Goal: Communication & Community: Answer question/provide support

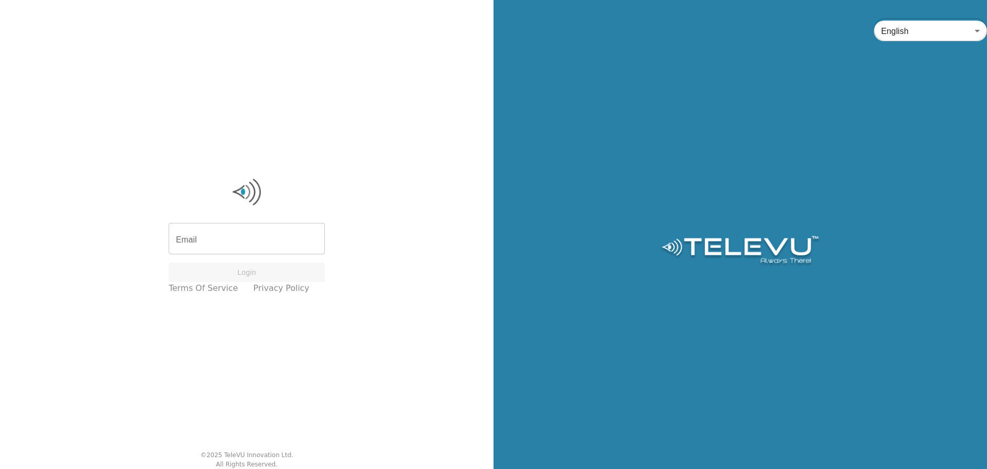
click at [240, 247] on input "Email" at bounding box center [247, 239] width 156 height 29
type input "[EMAIL_ADDRESS][DOMAIN_NAME]"
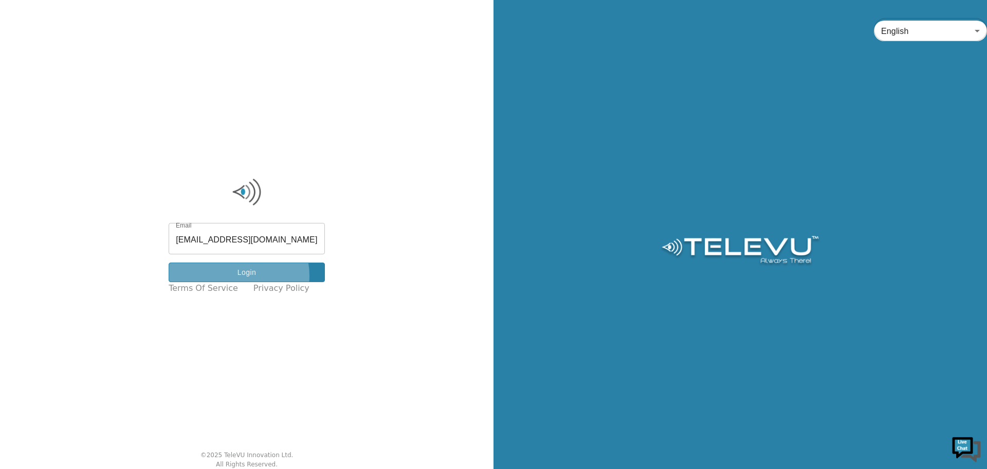
click at [245, 276] on button "Login" at bounding box center [247, 272] width 156 height 20
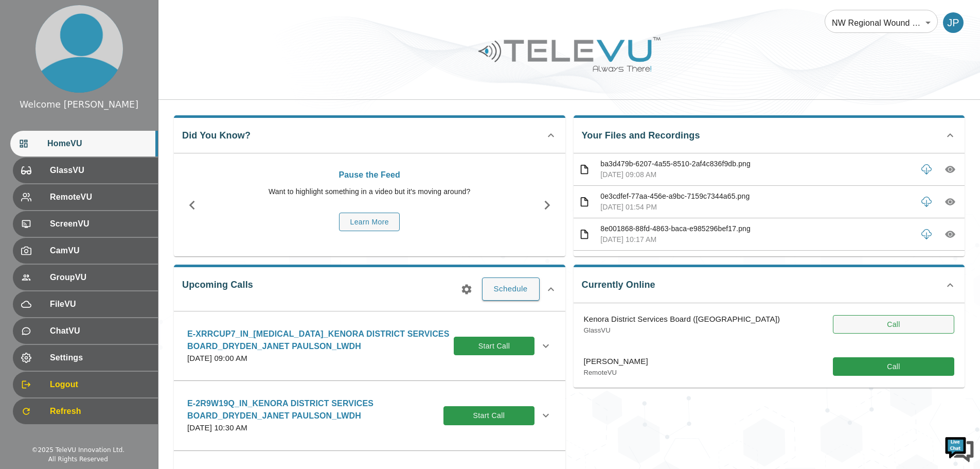
click at [920, 321] on button "Call" at bounding box center [893, 324] width 121 height 19
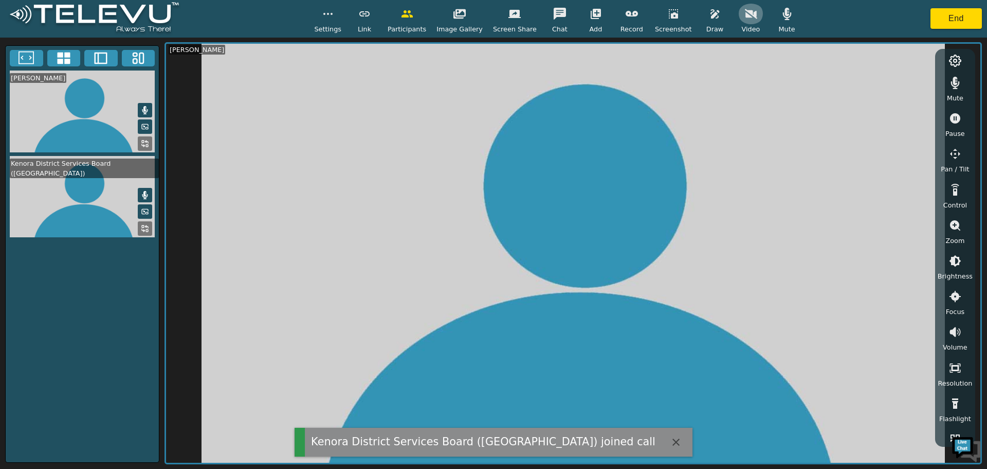
click at [739, 15] on button "button" at bounding box center [752, 14] width 26 height 21
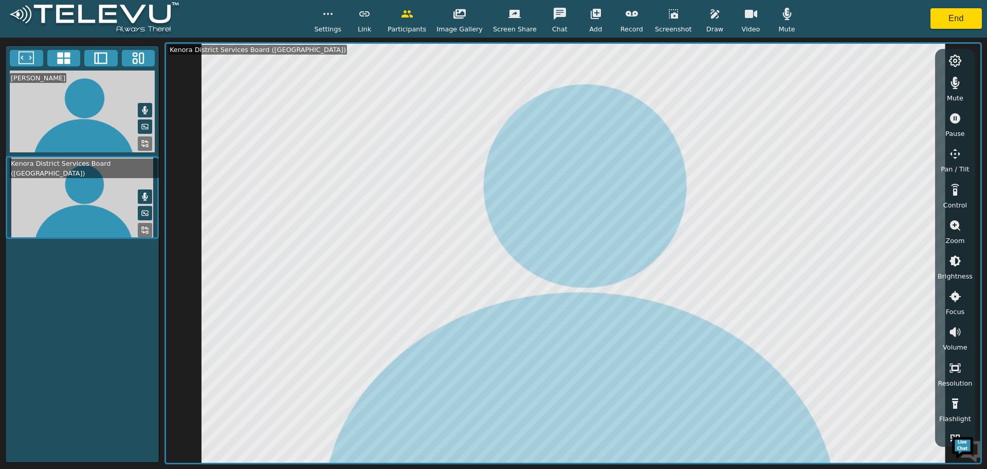
click at [952, 267] on button "button" at bounding box center [956, 260] width 26 height 21
click at [954, 319] on icon "button" at bounding box center [955, 317] width 12 height 12
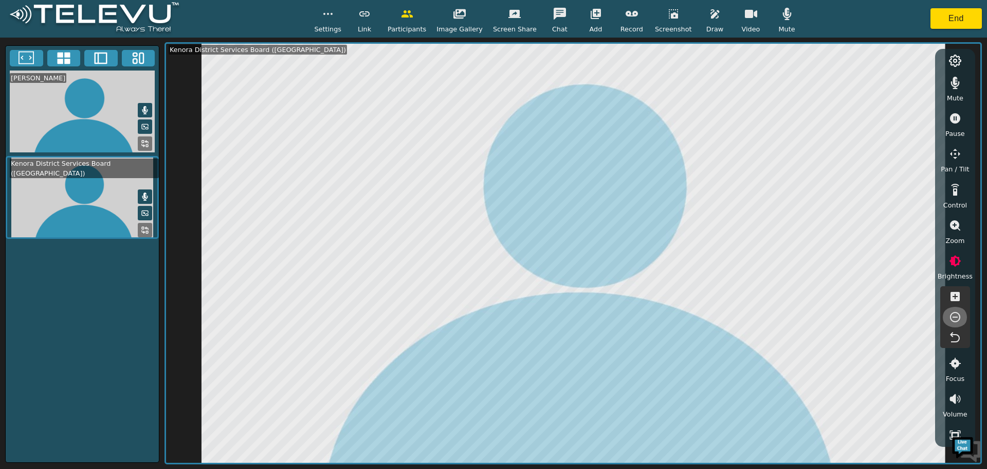
click at [954, 315] on icon "button" at bounding box center [955, 317] width 12 height 12
click at [954, 319] on icon "button" at bounding box center [955, 317] width 12 height 12
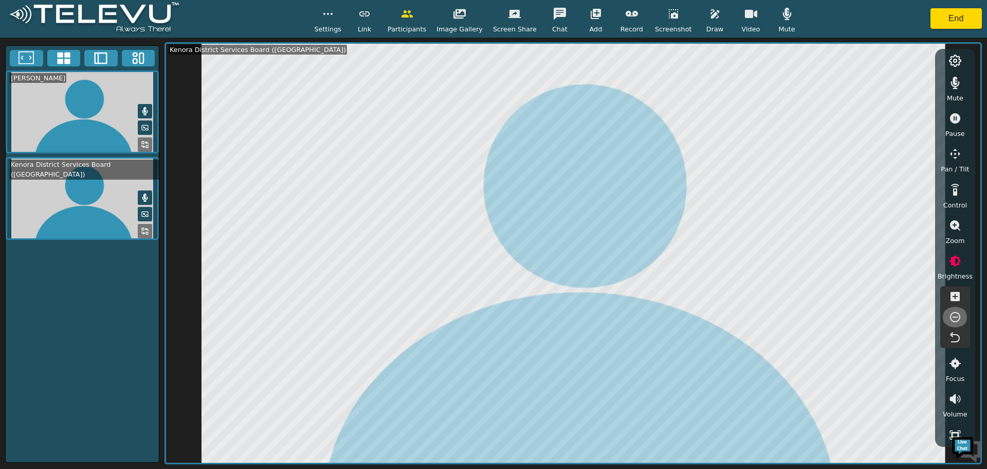
click at [954, 319] on icon "button" at bounding box center [955, 317] width 12 height 12
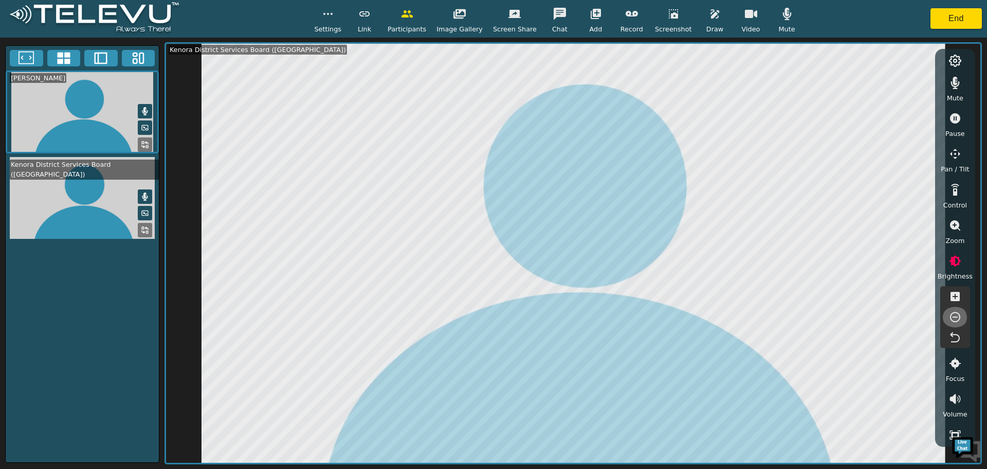
click at [954, 319] on icon "button" at bounding box center [955, 317] width 12 height 12
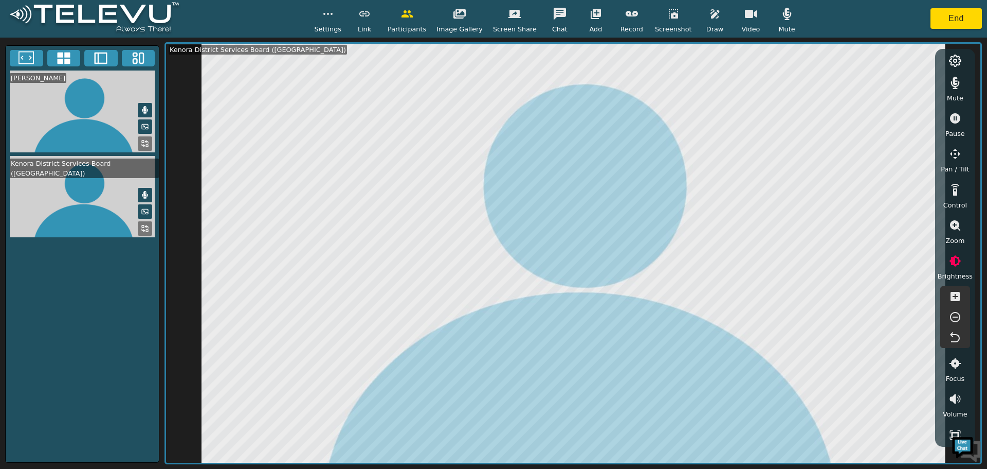
click at [954, 319] on icon "button" at bounding box center [955, 317] width 12 height 12
click at [669, 14] on icon "button" at bounding box center [673, 13] width 9 height 9
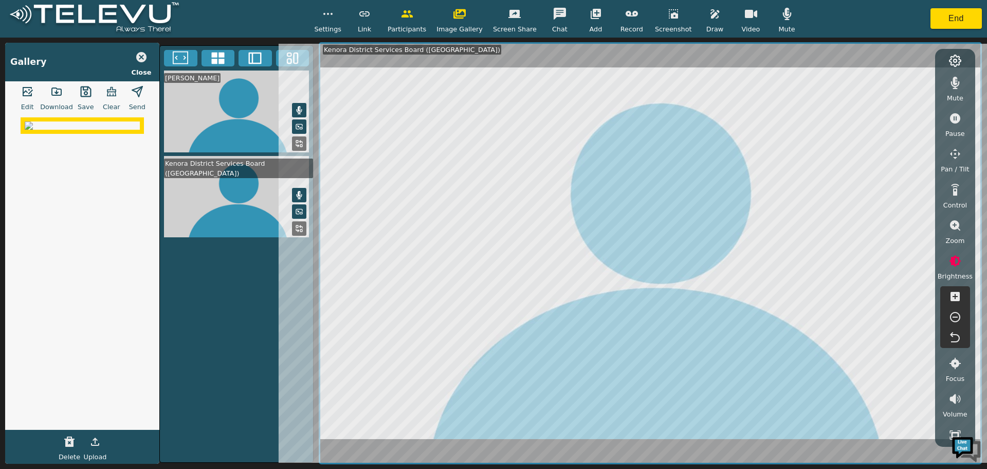
click at [954, 233] on button "button" at bounding box center [956, 225] width 26 height 21
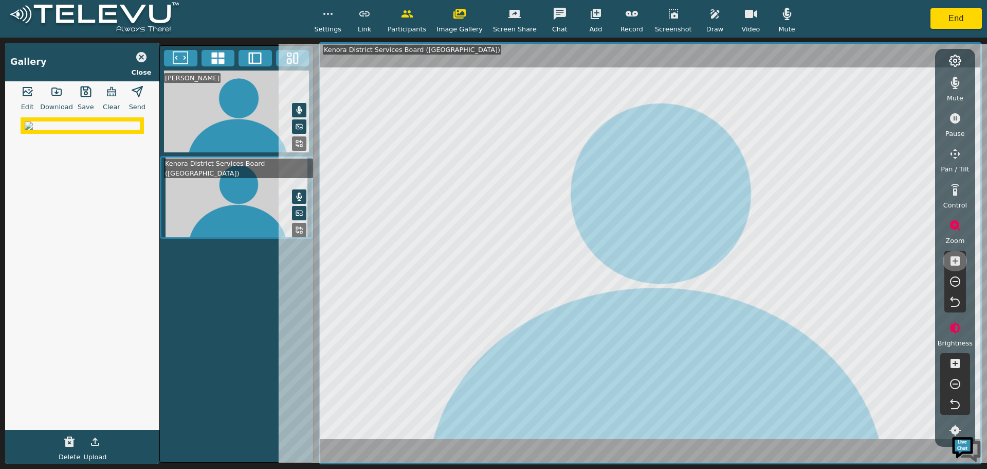
click at [956, 265] on icon "button" at bounding box center [955, 261] width 12 height 12
click at [952, 325] on icon "button" at bounding box center [956, 328] width 12 height 12
click at [952, 329] on icon "button" at bounding box center [956, 328] width 12 height 12
click at [954, 361] on icon "button" at bounding box center [955, 362] width 9 height 9
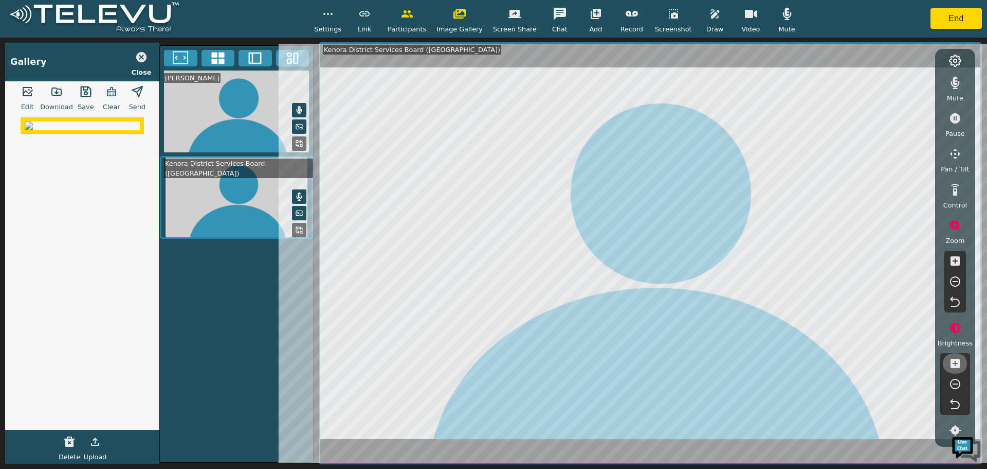
click at [954, 361] on icon "button" at bounding box center [955, 362] width 9 height 9
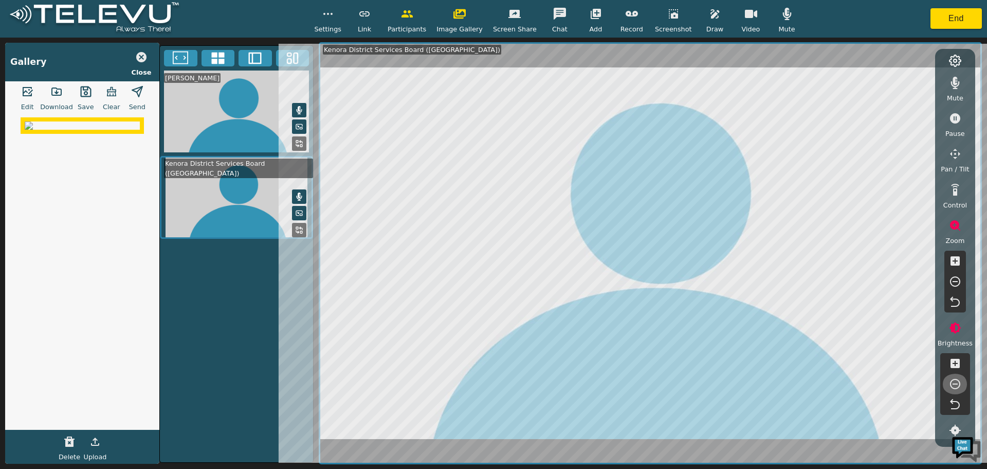
click at [951, 381] on icon "button" at bounding box center [955, 384] width 10 height 10
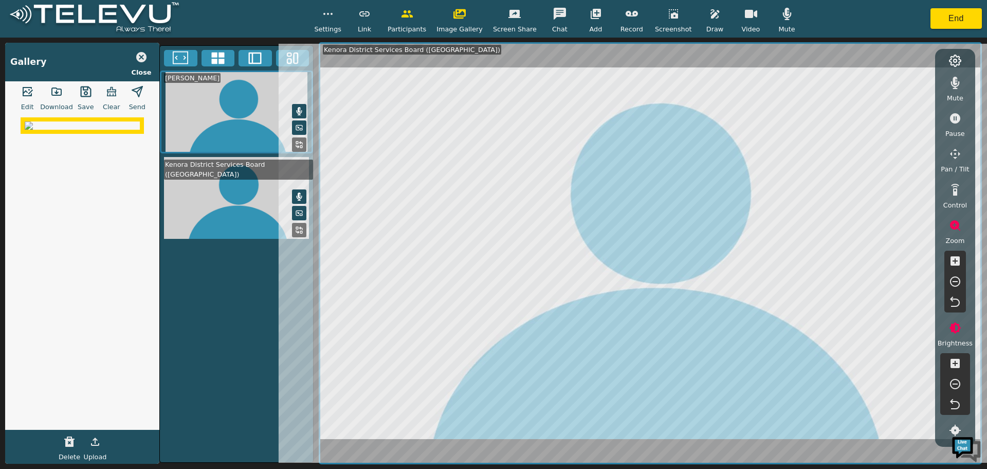
click at [669, 16] on icon "button" at bounding box center [673, 13] width 9 height 9
click at [80, 151] on img at bounding box center [82, 147] width 115 height 8
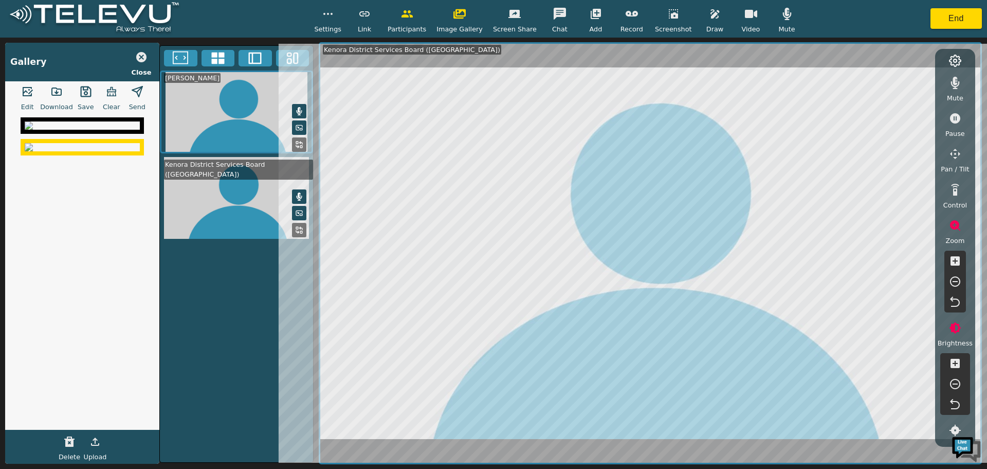
drag, startPoint x: 105, startPoint y: 246, endPoint x: 69, endPoint y: 446, distance: 203.9
click at [69, 446] on icon "button" at bounding box center [69, 441] width 10 height 10
click at [91, 221] on div at bounding box center [82, 270] width 154 height 317
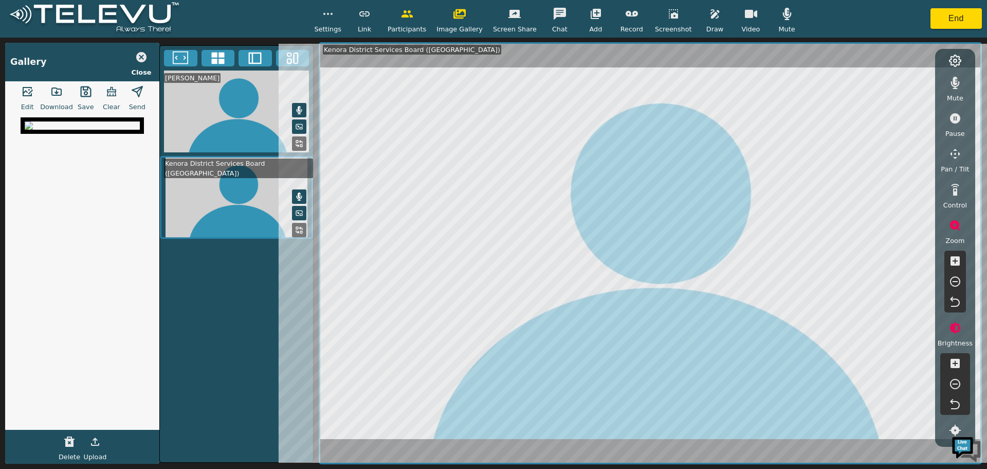
click at [80, 88] on icon "button" at bounding box center [86, 91] width 12 height 12
click at [948, 24] on button "End" at bounding box center [956, 18] width 51 height 21
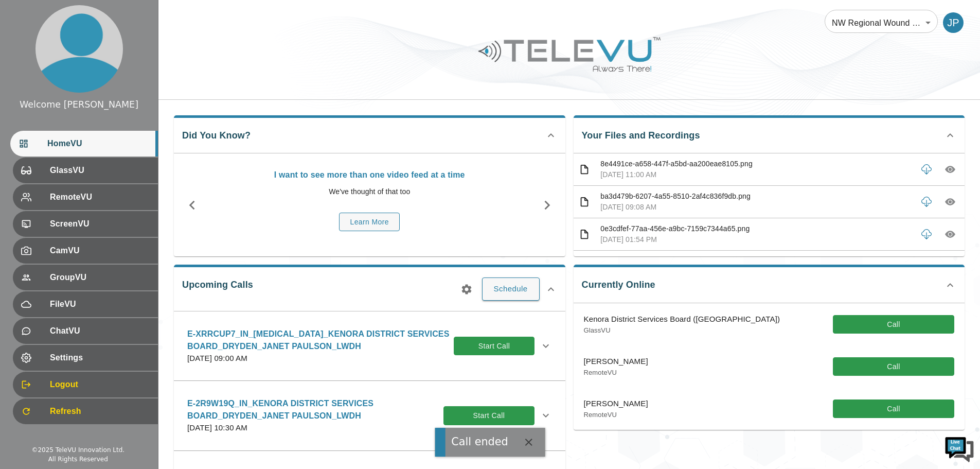
click at [921, 167] on icon "button" at bounding box center [926, 167] width 10 height 7
click at [921, 171] on icon "button" at bounding box center [926, 169] width 10 height 10
